Goal: Find specific page/section: Find specific page/section

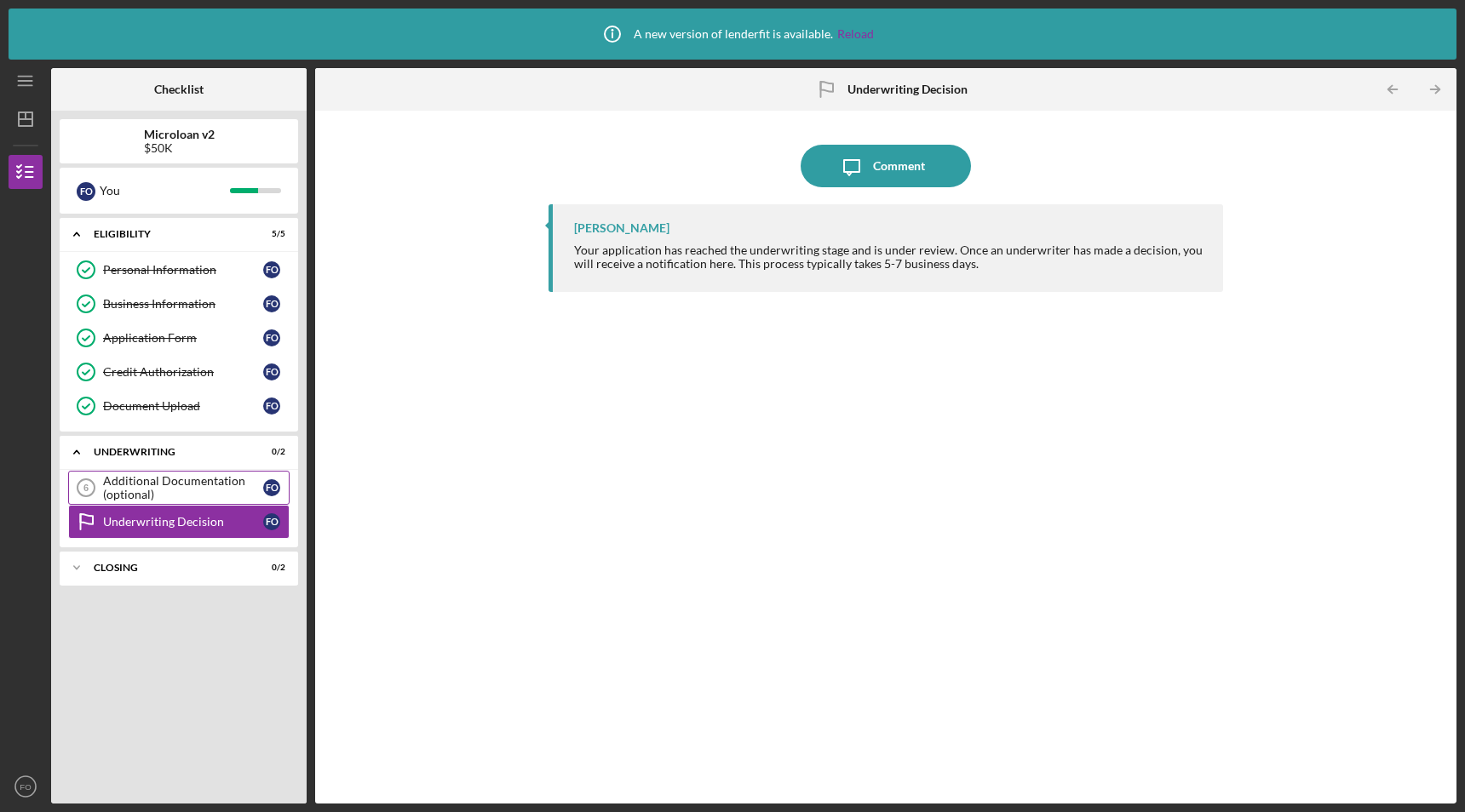
click at [162, 481] on div "Additional Documentation (optional)" at bounding box center [183, 488] width 161 height 27
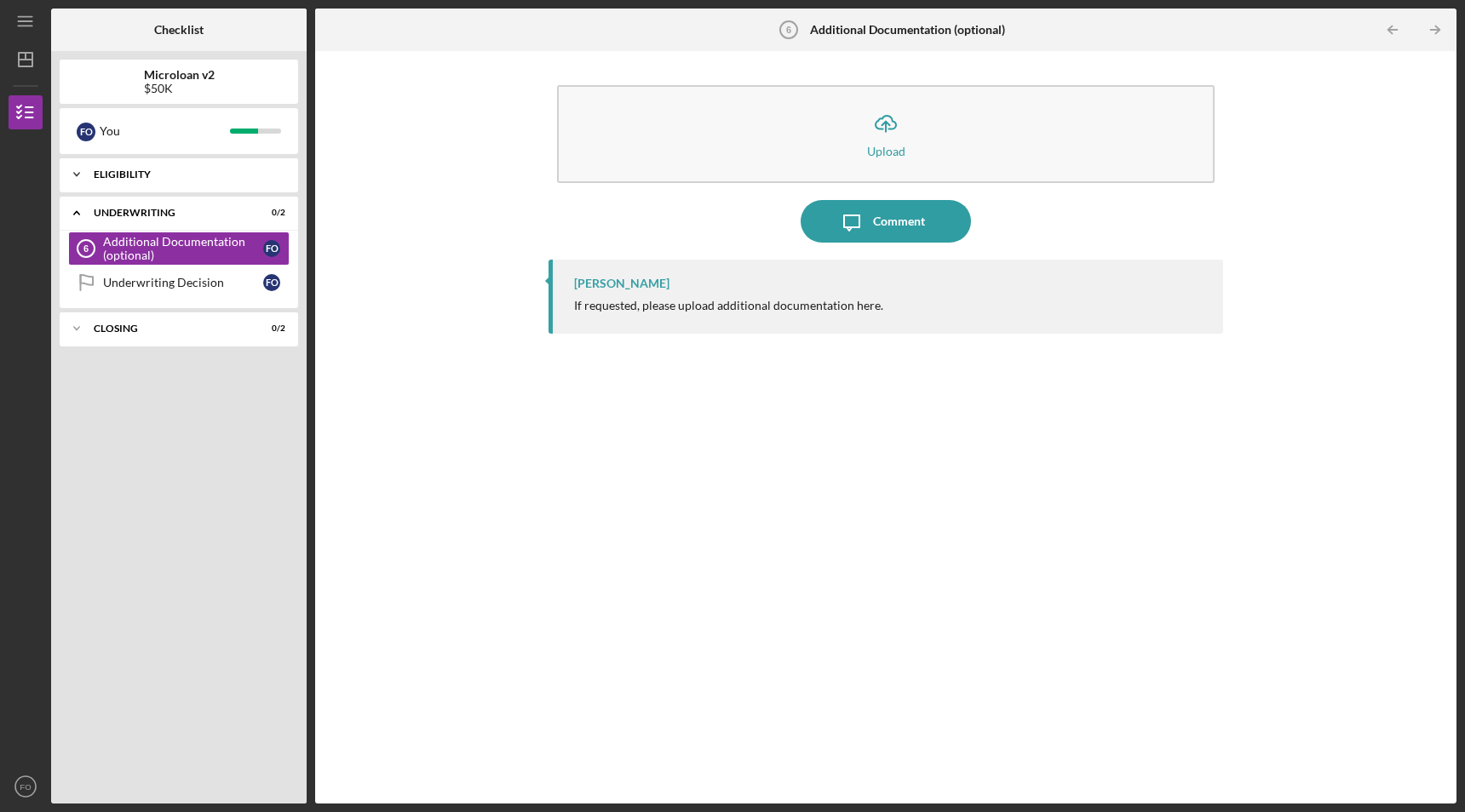
click at [77, 176] on polyline at bounding box center [77, 175] width 5 height 4
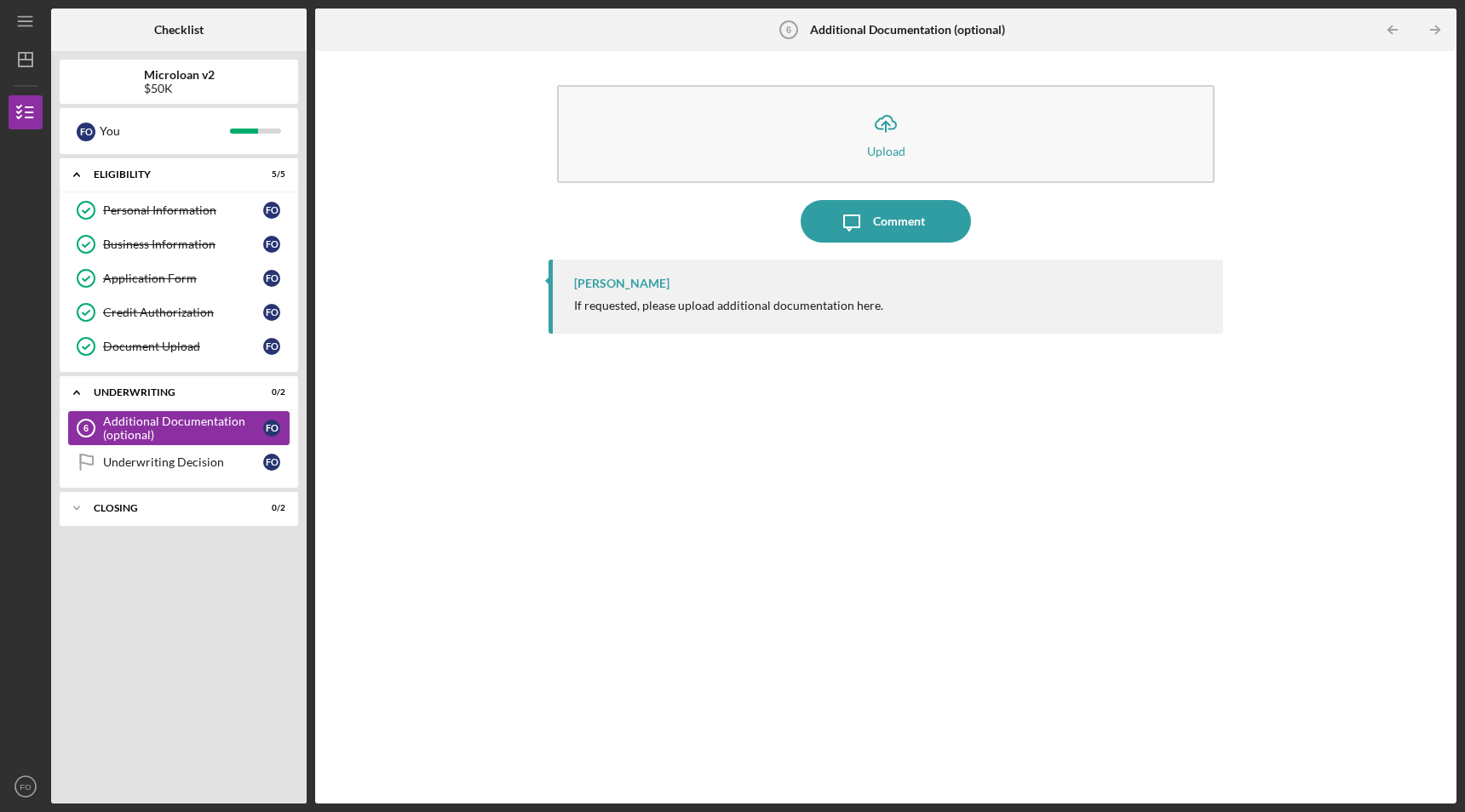
click at [137, 428] on div "Additional Documentation (optional)" at bounding box center [183, 428] width 161 height 27
click at [134, 463] on div "Underwriting Decision" at bounding box center [183, 462] width 161 height 13
